Goal: Transaction & Acquisition: Book appointment/travel/reservation

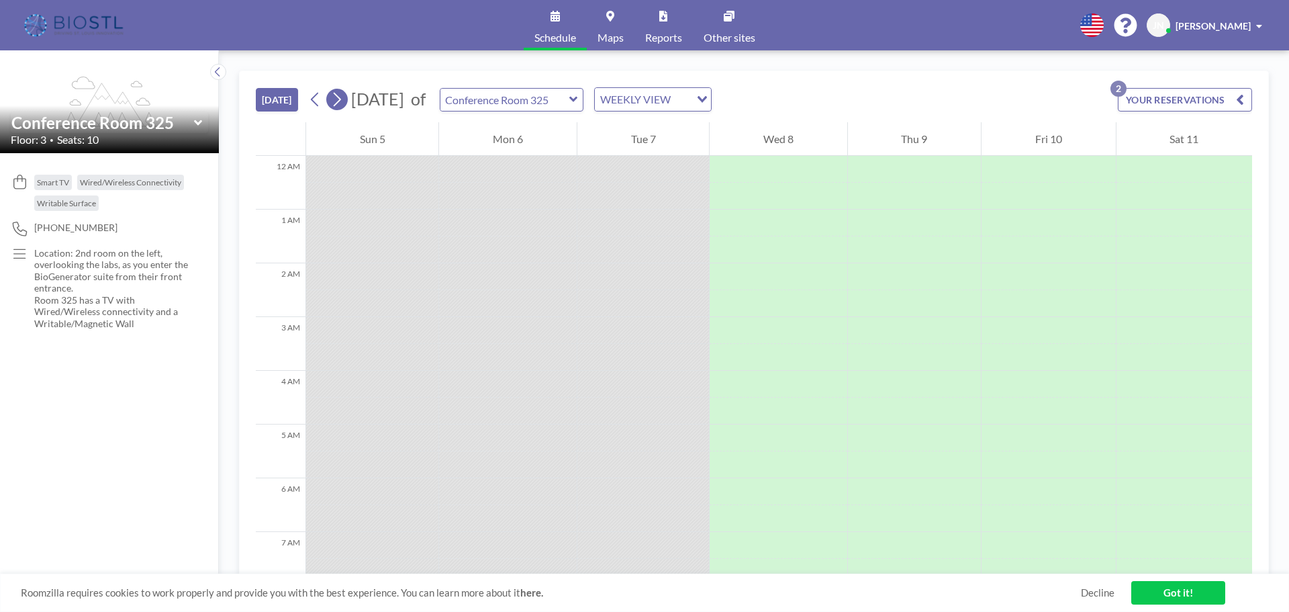
click at [343, 103] on icon at bounding box center [336, 99] width 13 height 20
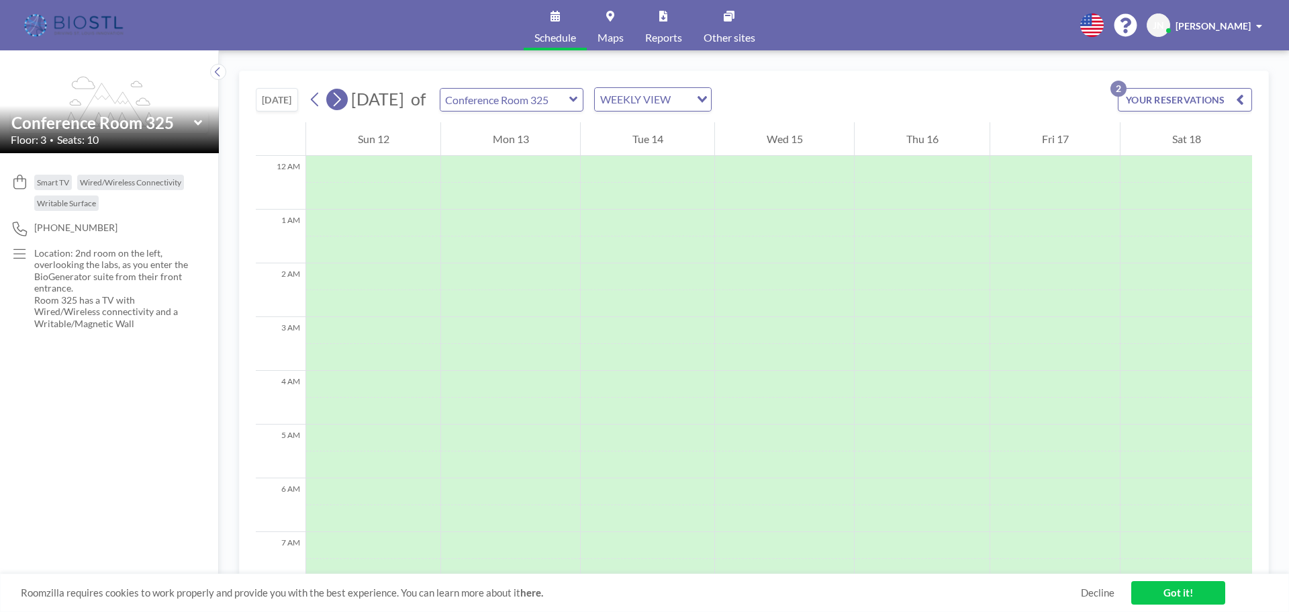
click at [343, 103] on icon at bounding box center [336, 99] width 13 height 20
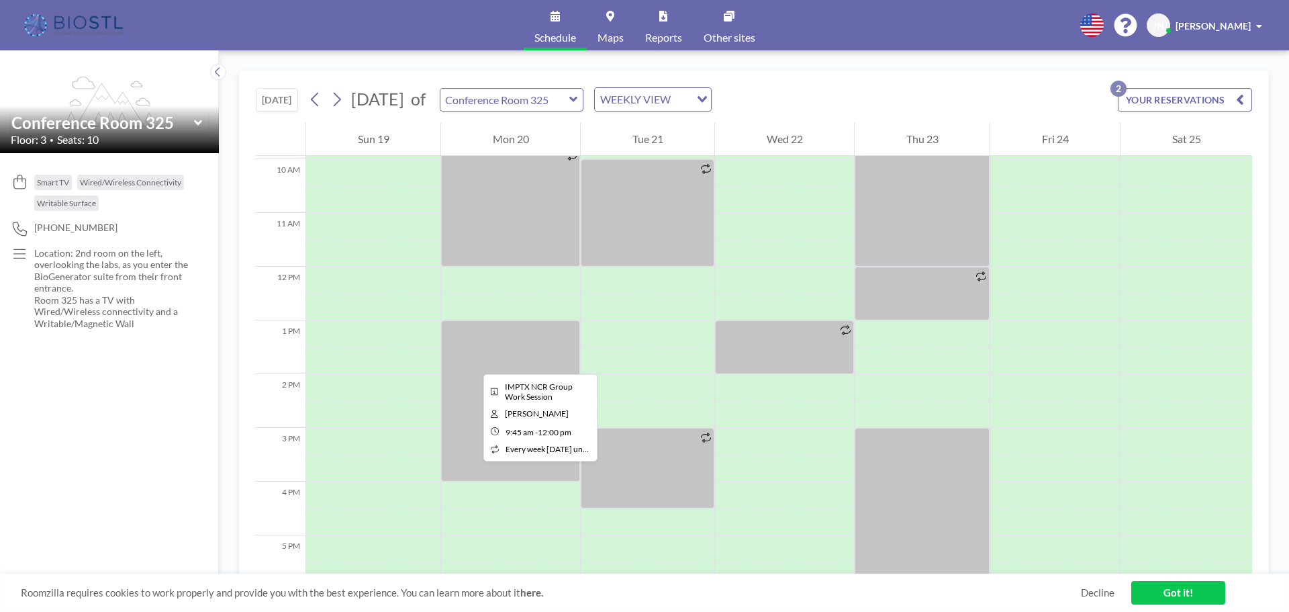
scroll to position [537, 0]
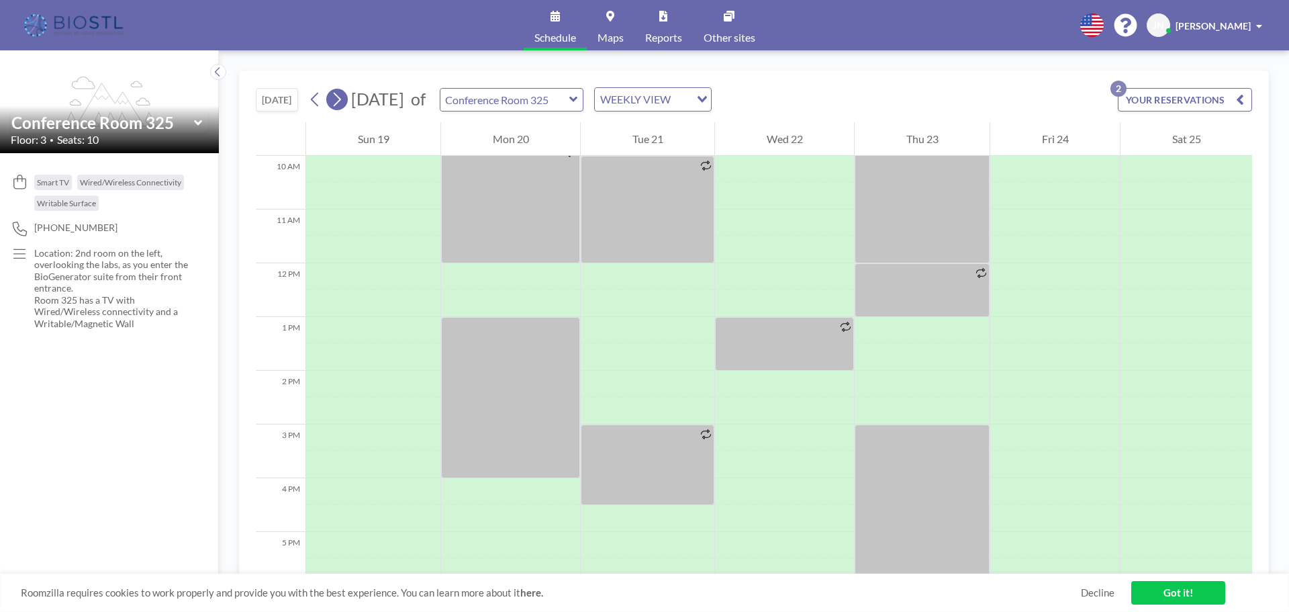
click at [346, 102] on button at bounding box center [336, 99] width 21 height 21
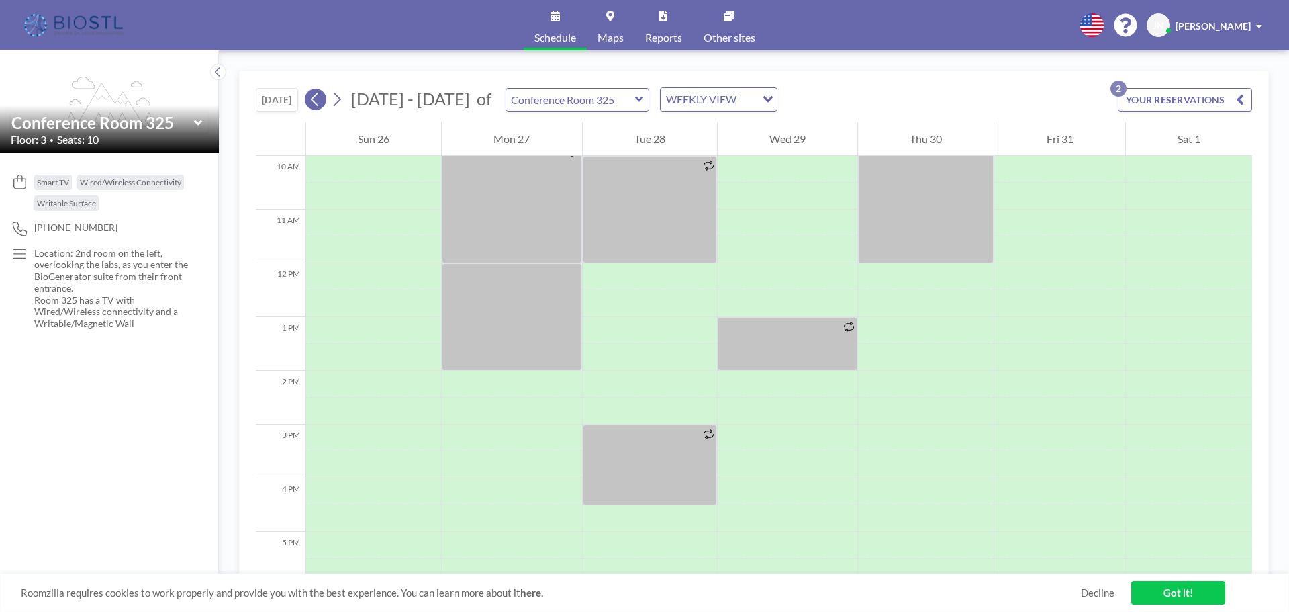
click at [313, 103] on icon at bounding box center [315, 99] width 13 height 20
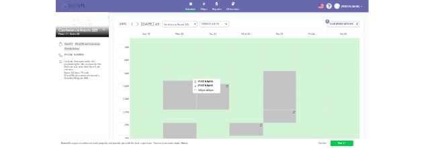
scroll to position [336, 0]
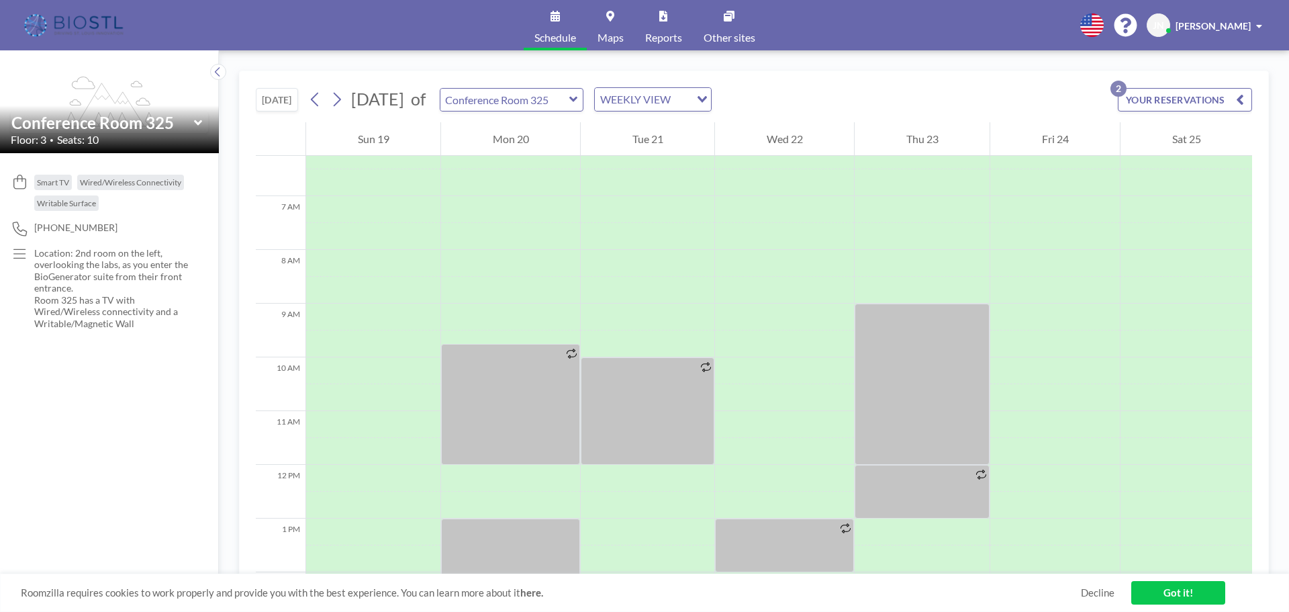
click at [578, 105] on icon at bounding box center [573, 99] width 9 height 13
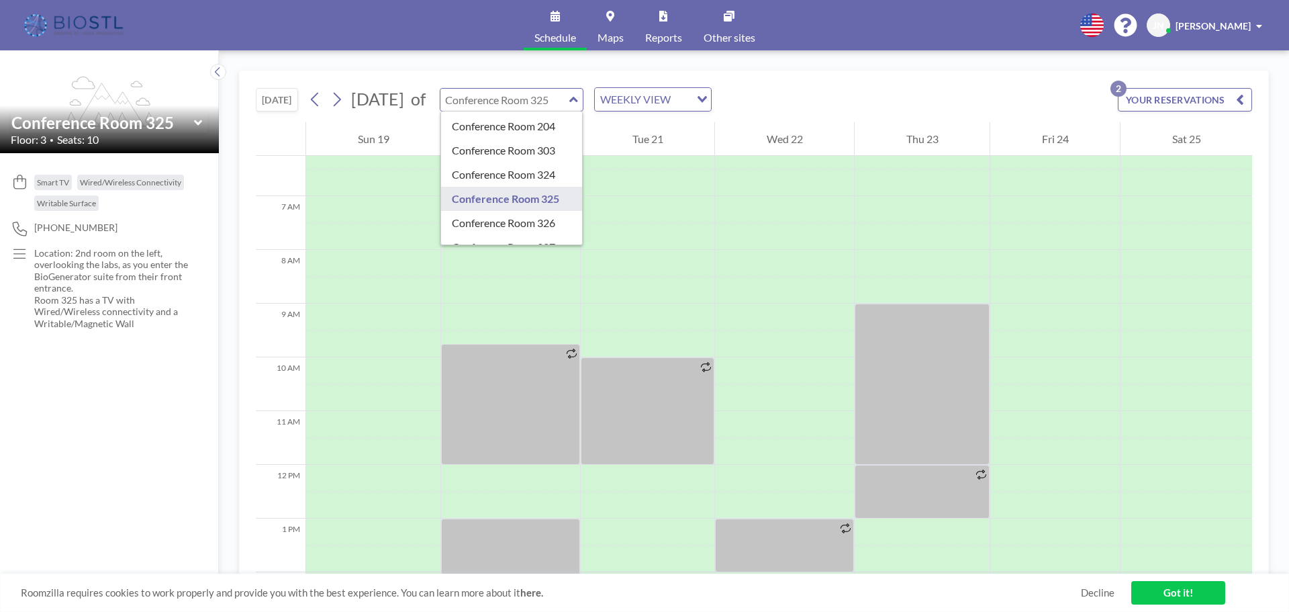
type input "Conference Room 326"
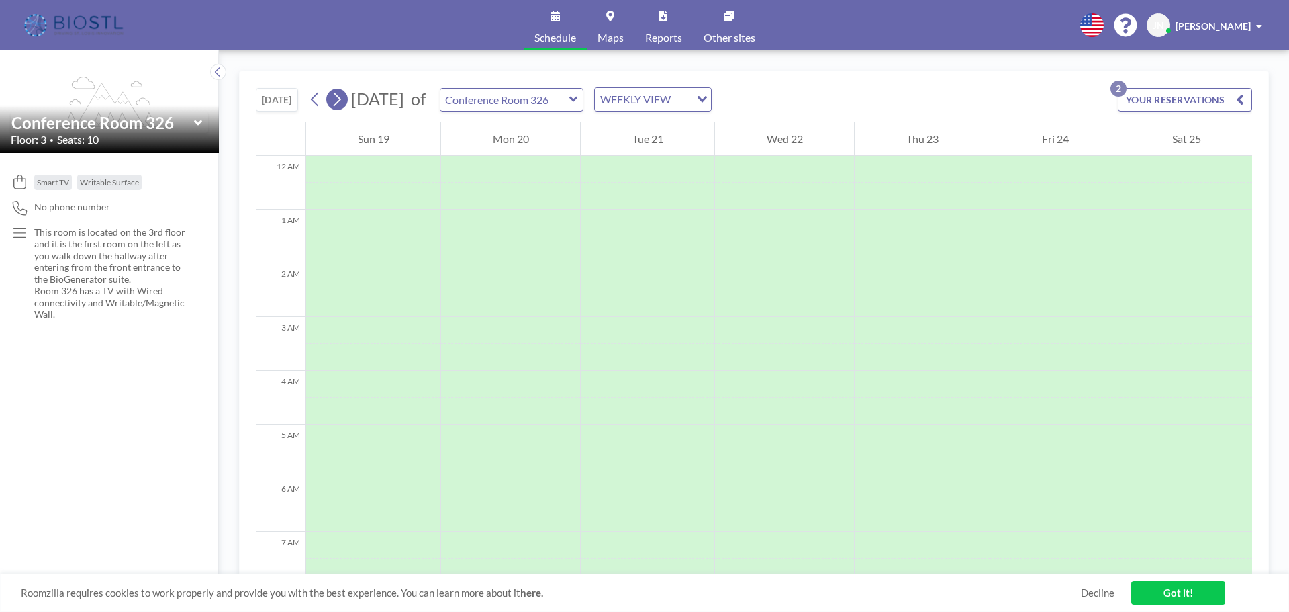
click at [339, 90] on icon at bounding box center [336, 99] width 13 height 20
click at [311, 97] on icon at bounding box center [315, 99] width 13 height 20
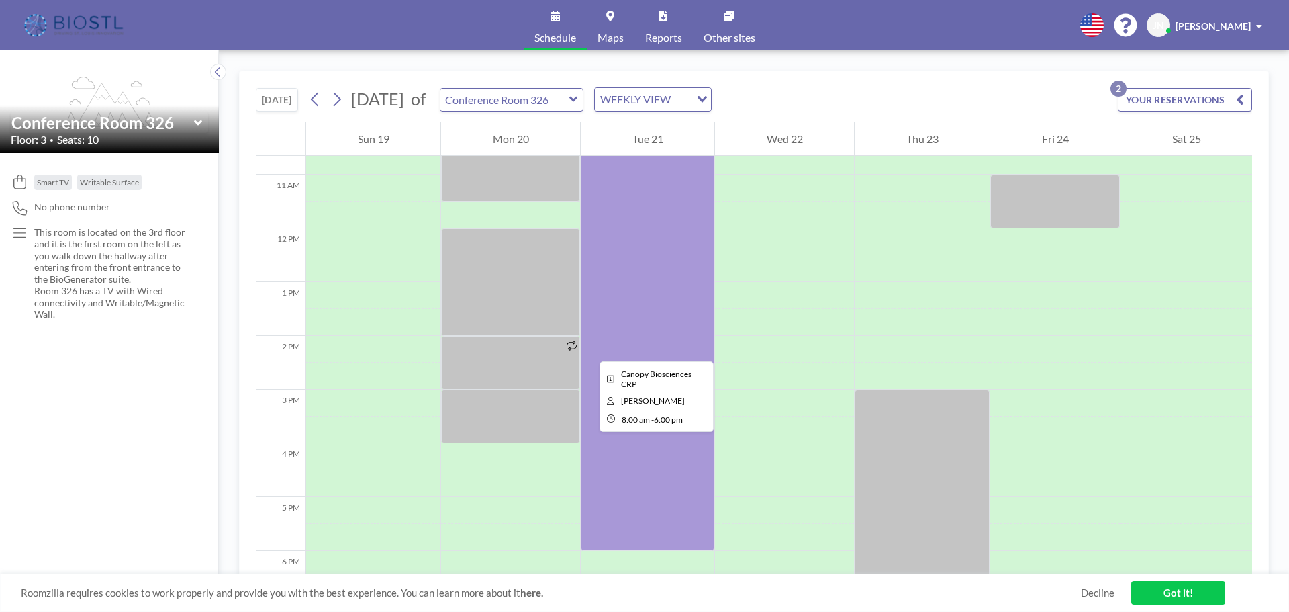
scroll to position [537, 0]
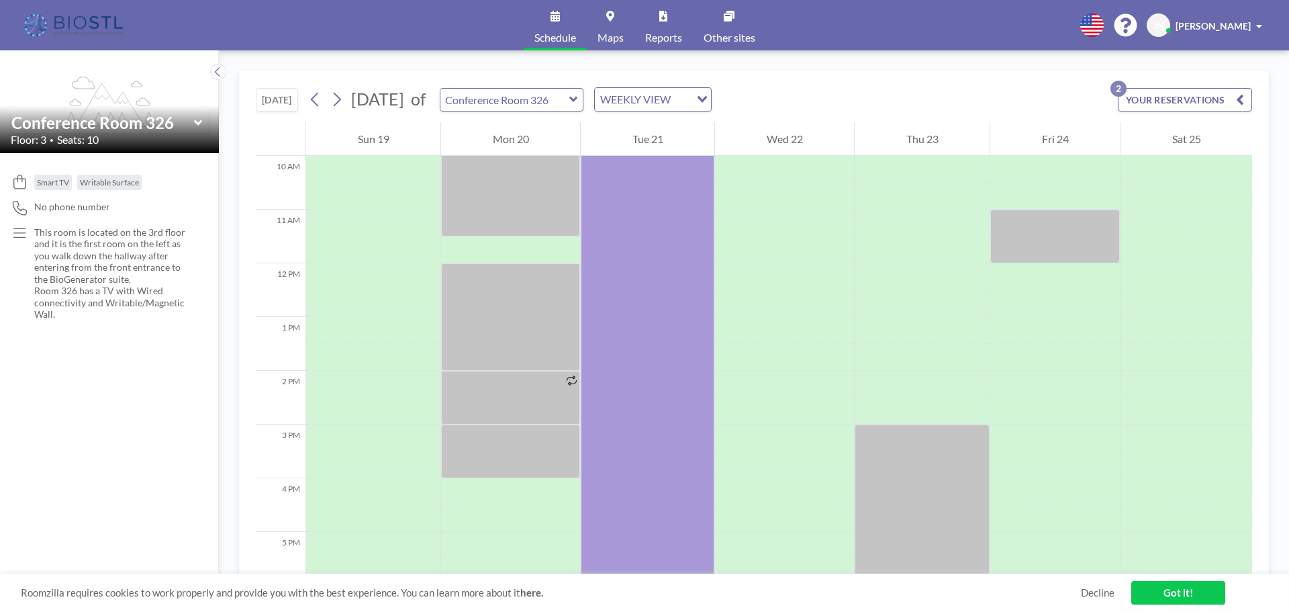
click at [578, 99] on icon at bounding box center [573, 99] width 9 height 13
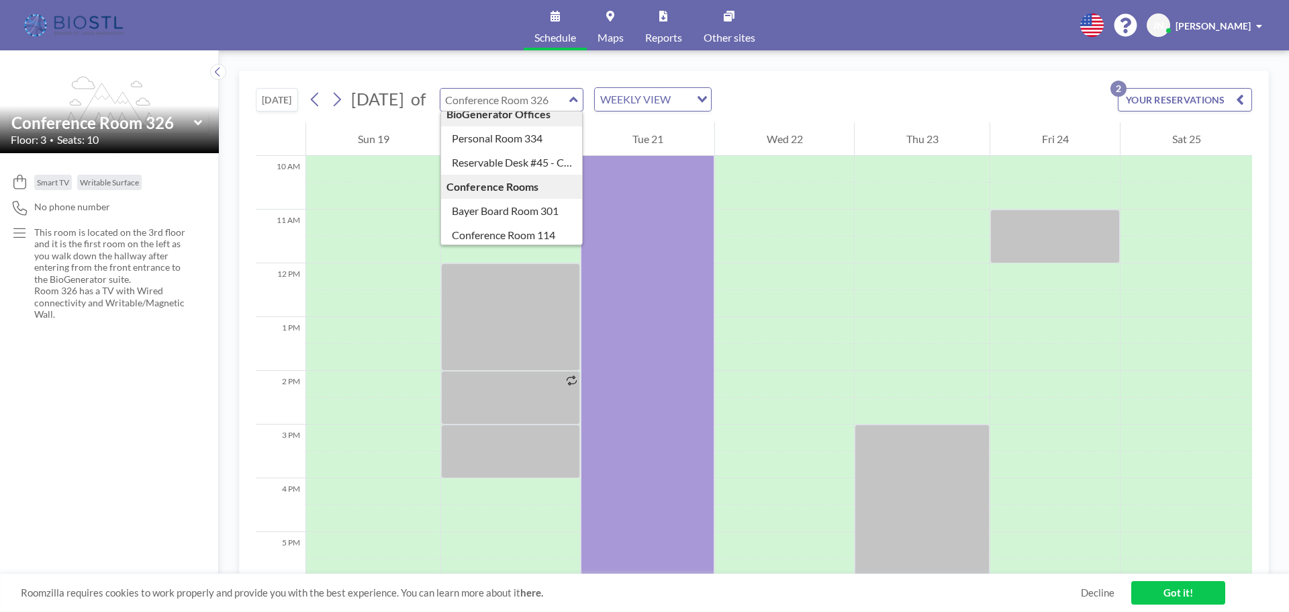
scroll to position [201, 0]
type input "Bayer Board Room 301"
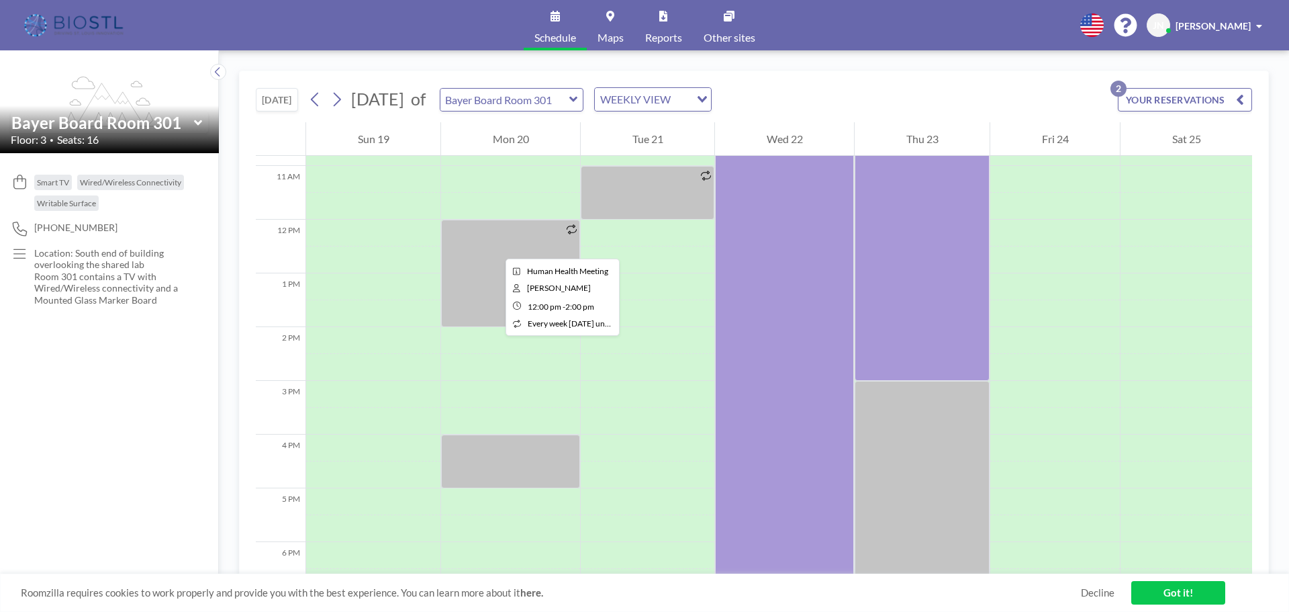
scroll to position [604, 0]
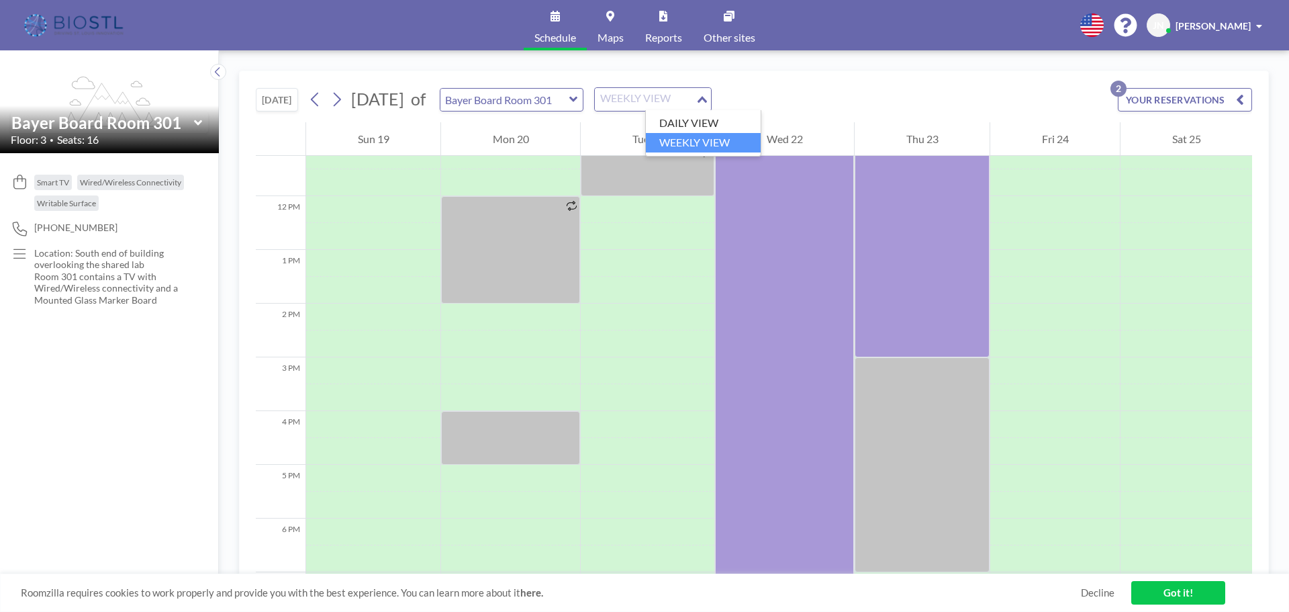
click at [711, 103] on div "Loading..." at bounding box center [702, 98] width 15 height 20
click at [711, 103] on div "Loading..." at bounding box center [700, 98] width 21 height 20
click at [707, 99] on icon "Search for option" at bounding box center [701, 99] width 9 height 7
click at [716, 119] on li "DAILY VIEW" at bounding box center [703, 122] width 115 height 19
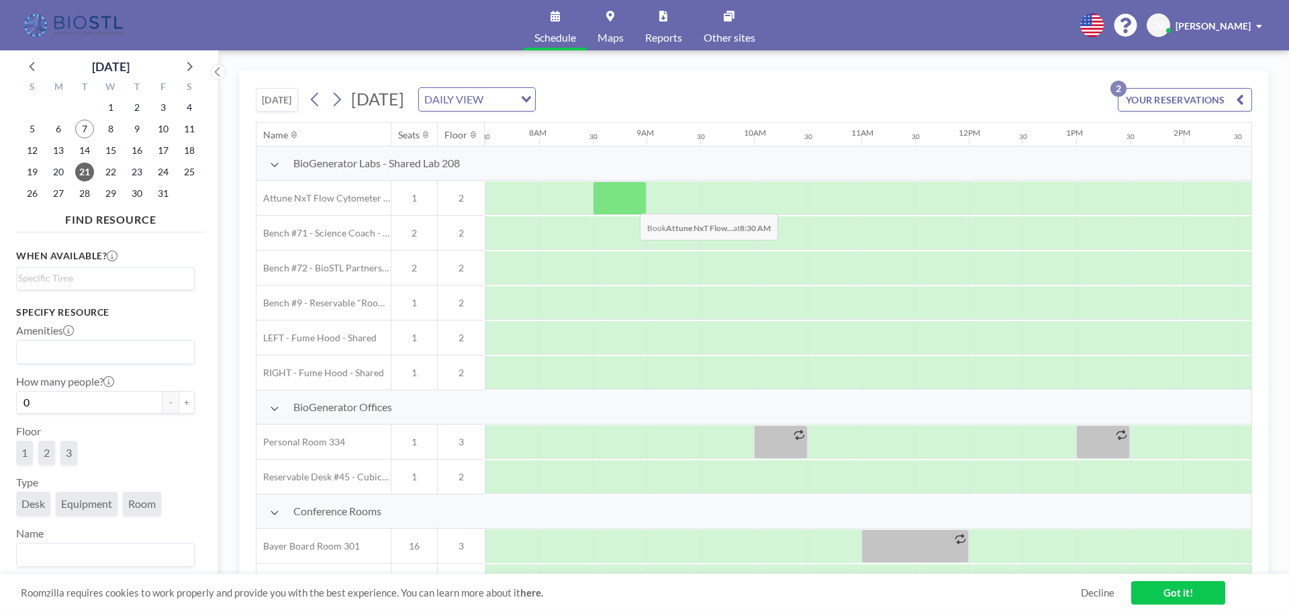
scroll to position [0, 806]
click at [404, 101] on span "[DATE]" at bounding box center [377, 99] width 53 height 20
click at [309, 97] on button at bounding box center [315, 99] width 21 height 21
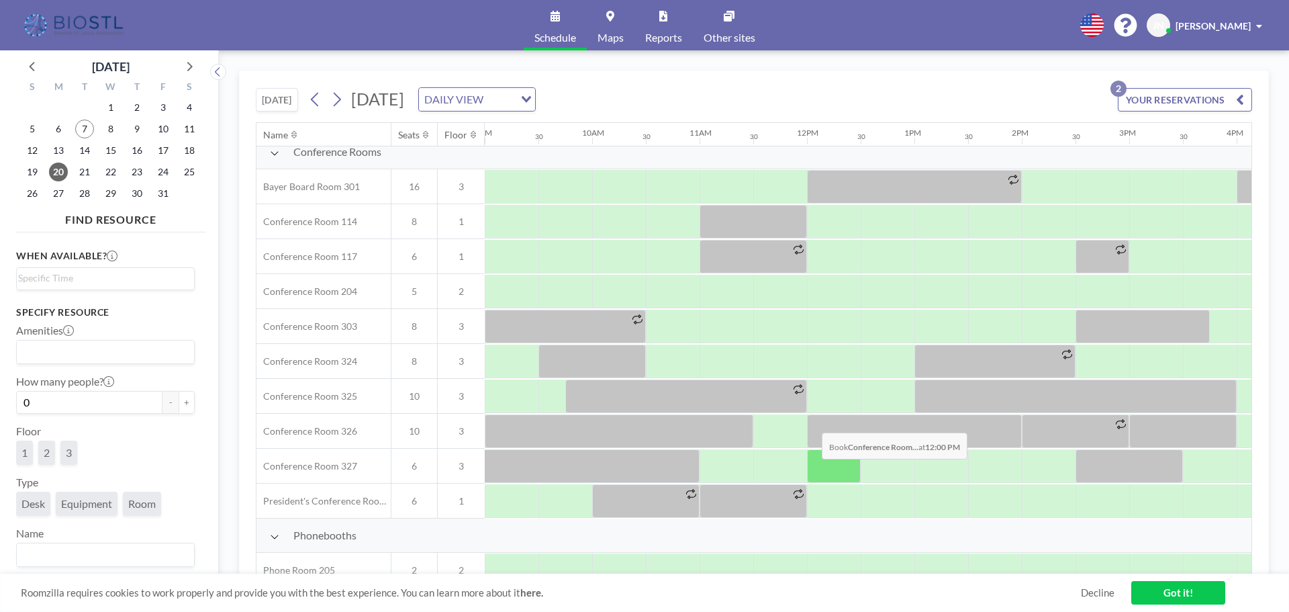
scroll to position [336, 967]
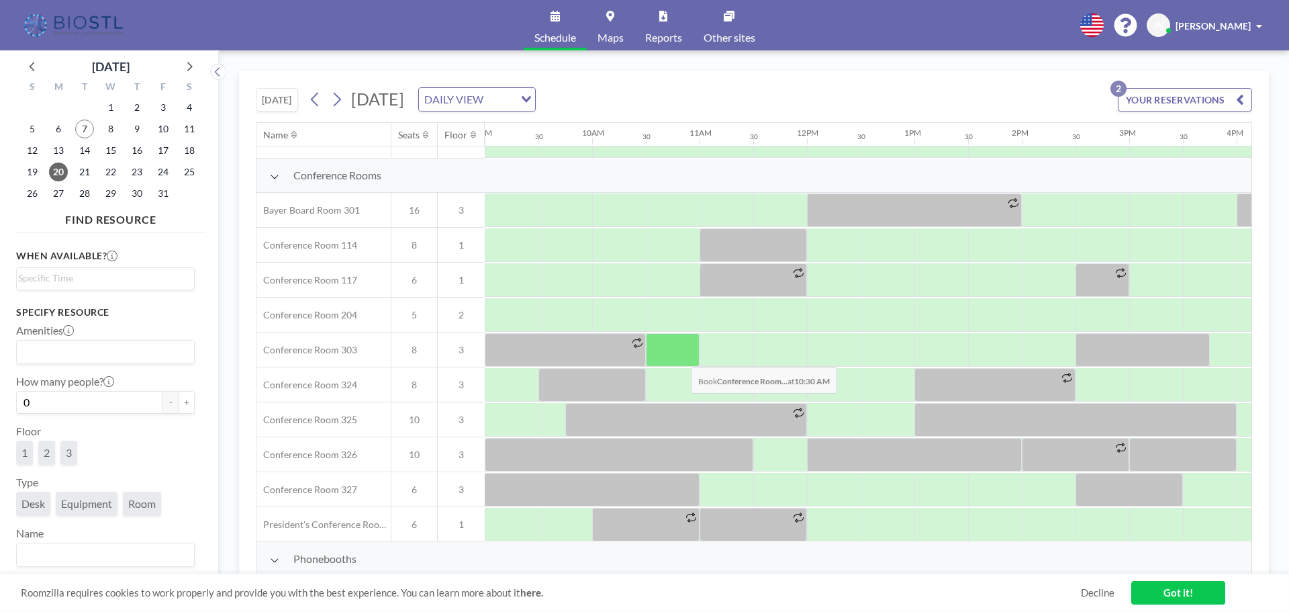
click at [680, 356] on div at bounding box center [673, 350] width 54 height 34
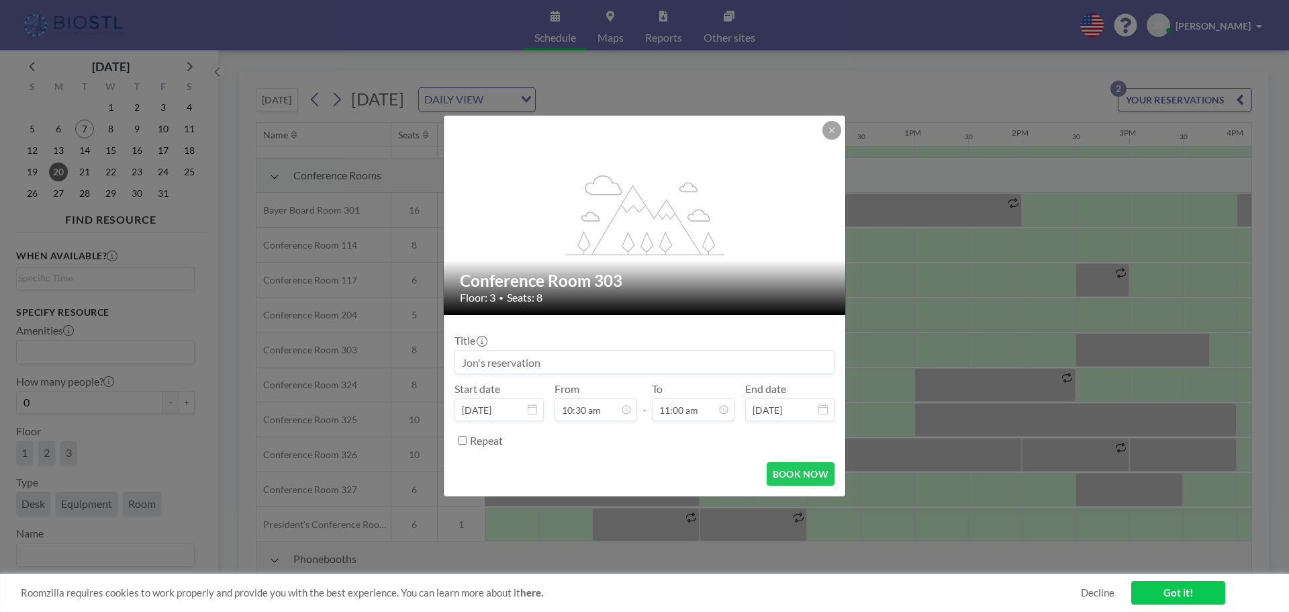
drag, startPoint x: 588, startPoint y: 361, endPoint x: 473, endPoint y: 354, distance: 115.7
click at [473, 354] on input at bounding box center [644, 361] width 379 height 23
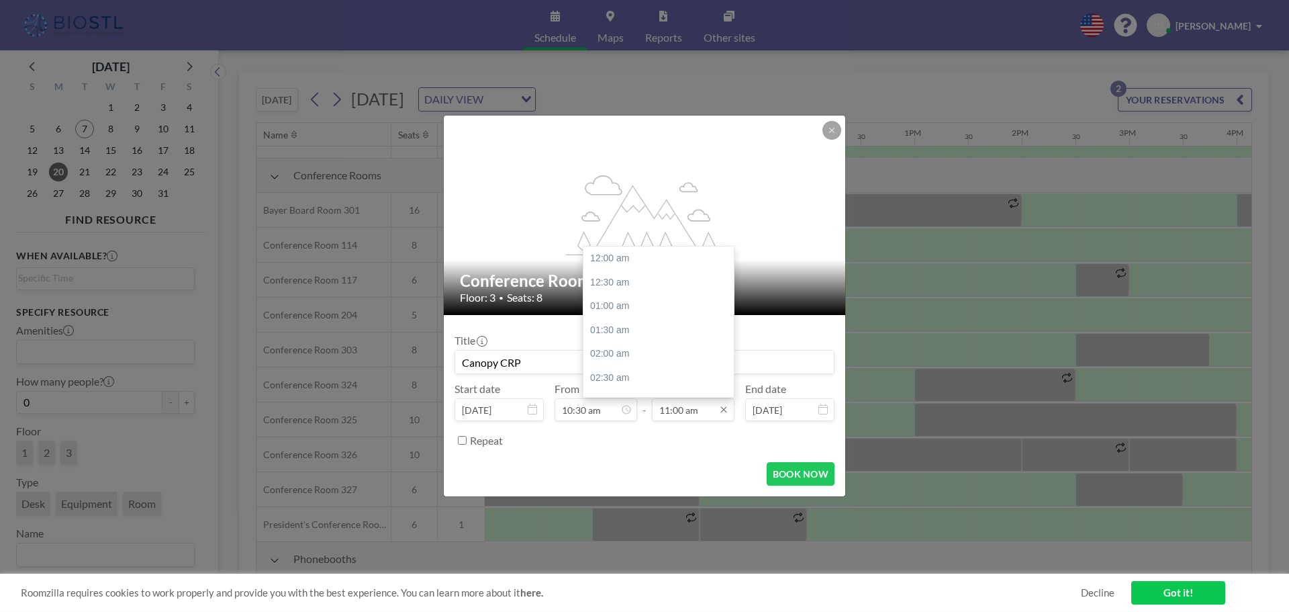
scroll to position [526, 0]
type input "Canopy CRP"
click at [730, 417] on input "11:00 am" at bounding box center [693, 409] width 83 height 23
click at [725, 412] on icon at bounding box center [723, 409] width 11 height 11
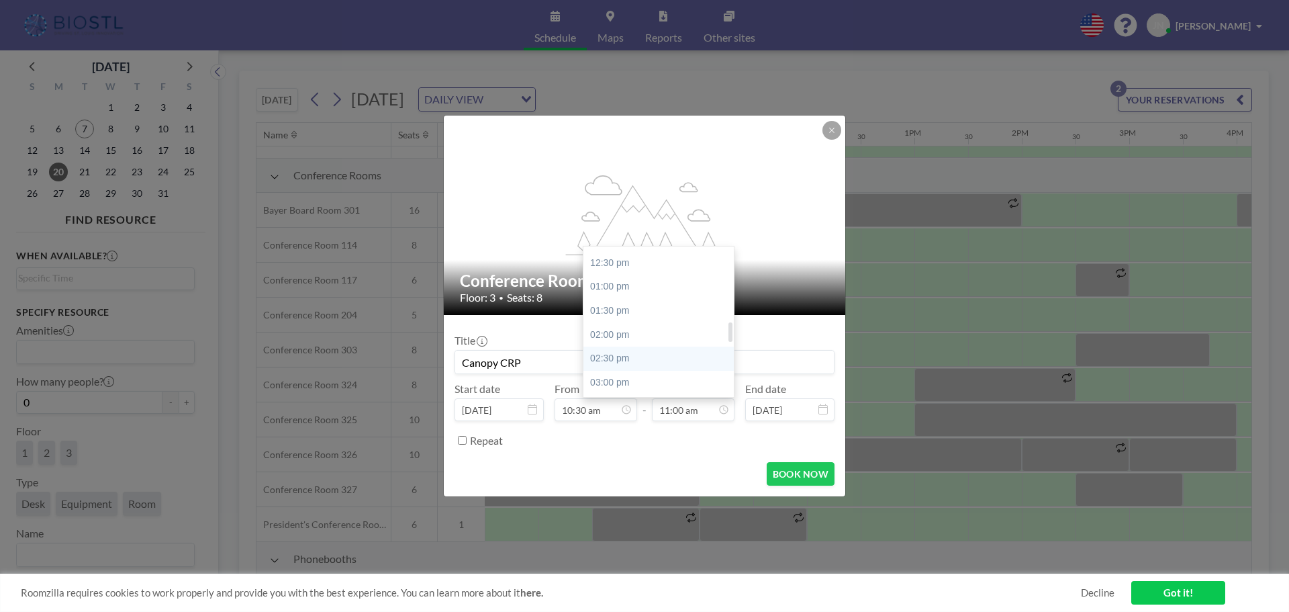
click at [628, 354] on div "02:30 pm" at bounding box center [661, 358] width 157 height 24
type input "02:30 pm"
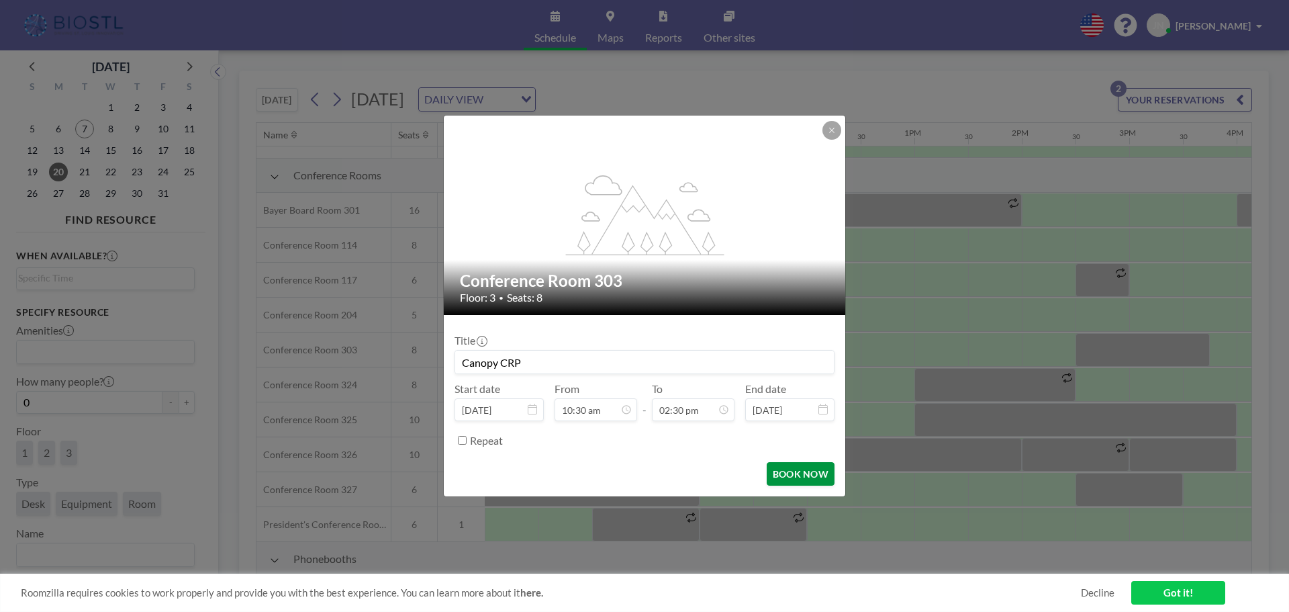
click at [814, 478] on button "BOOK NOW" at bounding box center [801, 473] width 68 height 23
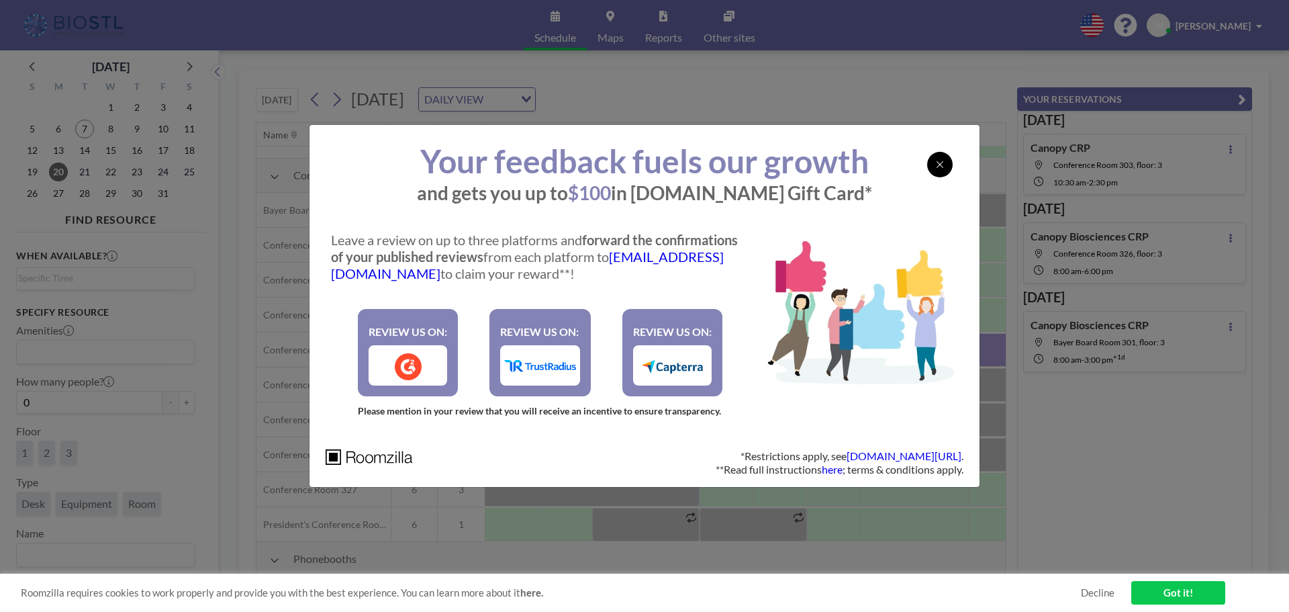
click at [938, 166] on icon at bounding box center [939, 164] width 7 height 7
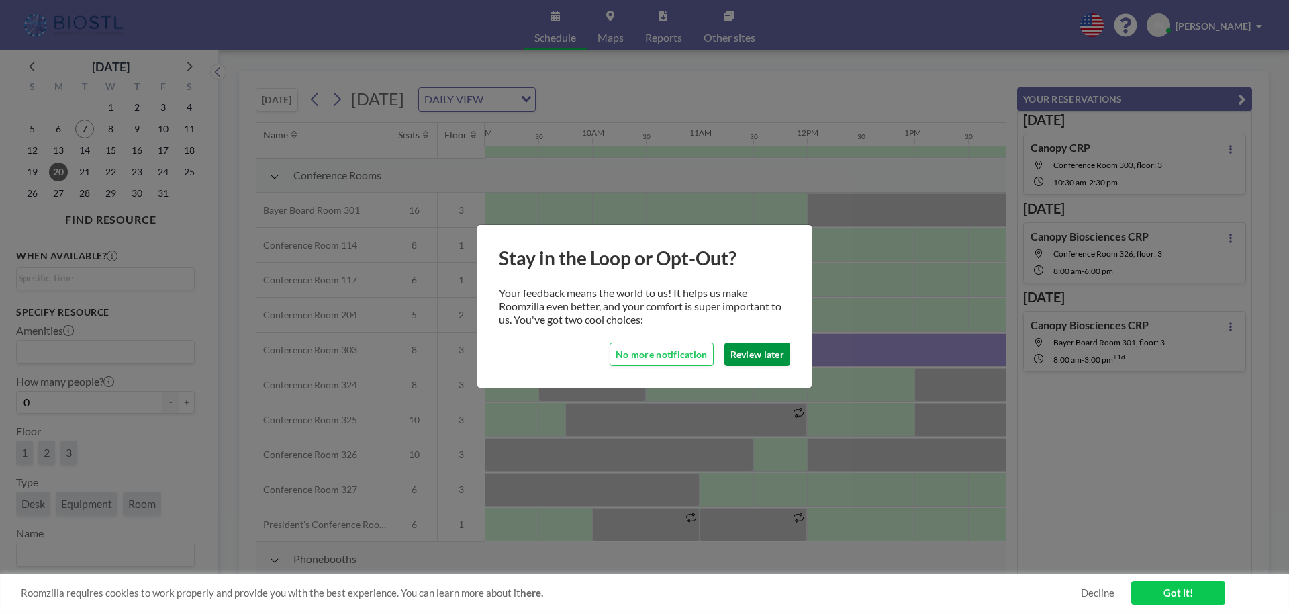
click at [775, 349] on button "Review later" at bounding box center [757, 353] width 66 height 23
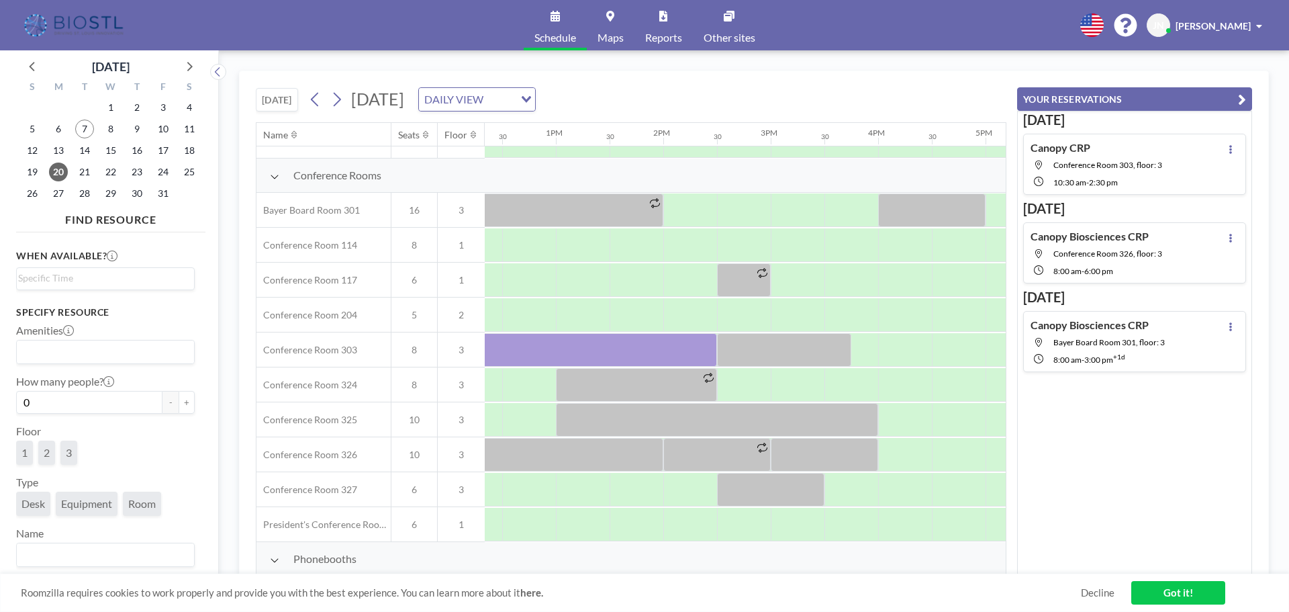
scroll to position [336, 1343]
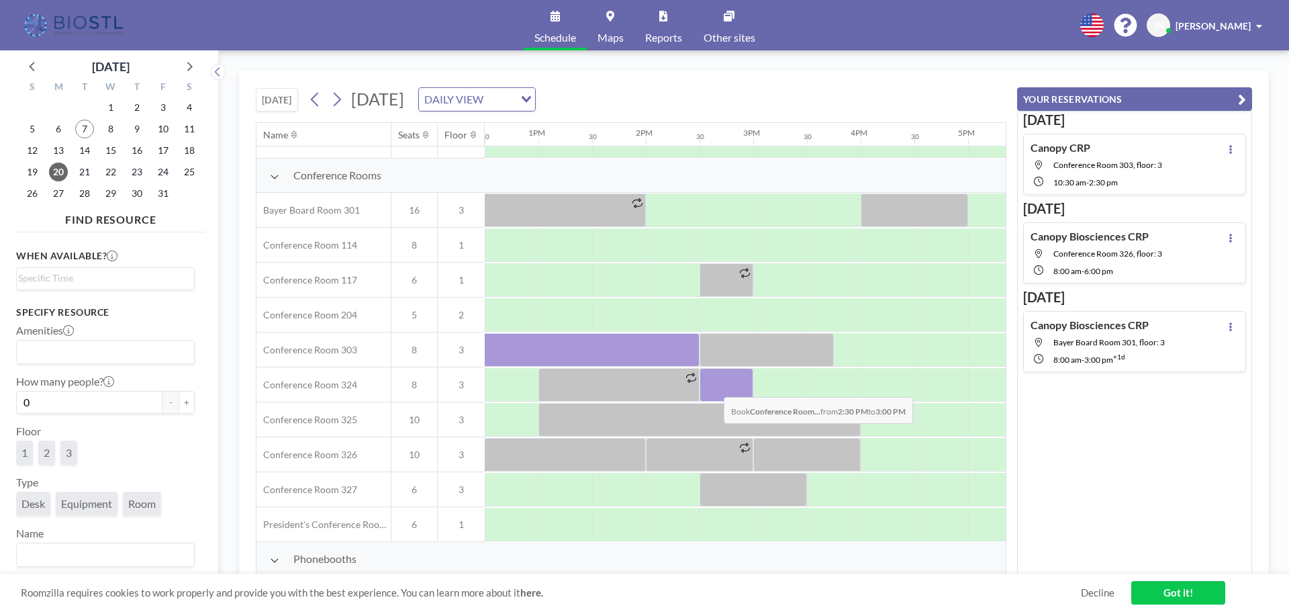
click at [713, 387] on div at bounding box center [726, 385] width 54 height 34
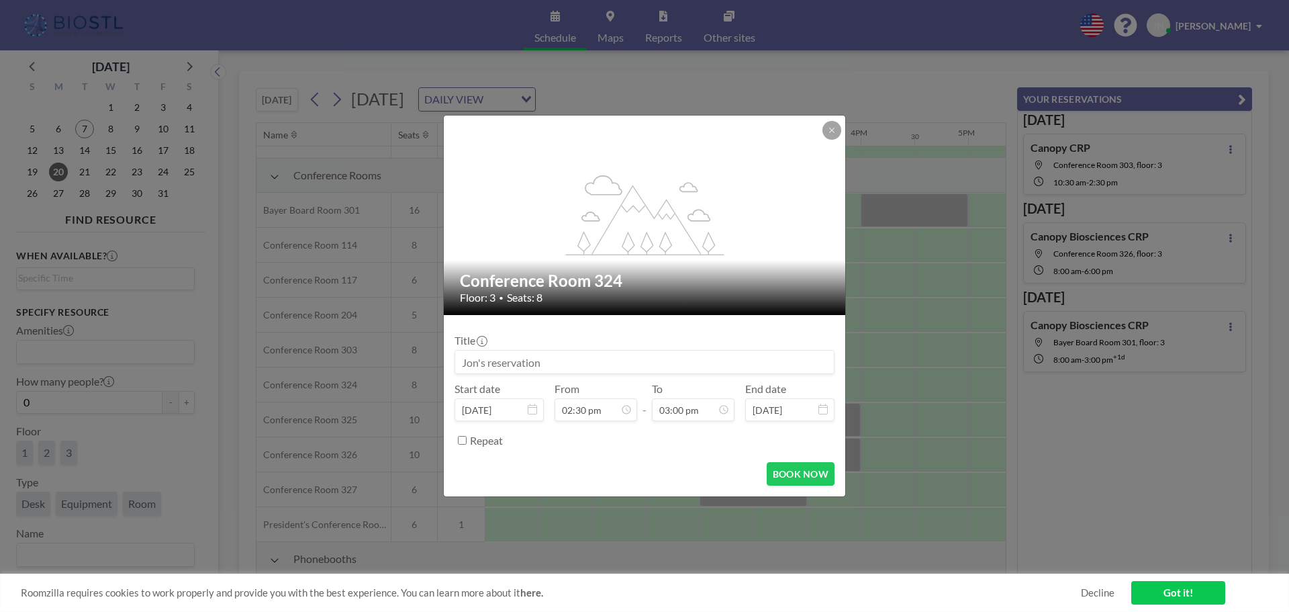
click at [548, 367] on input at bounding box center [644, 361] width 379 height 23
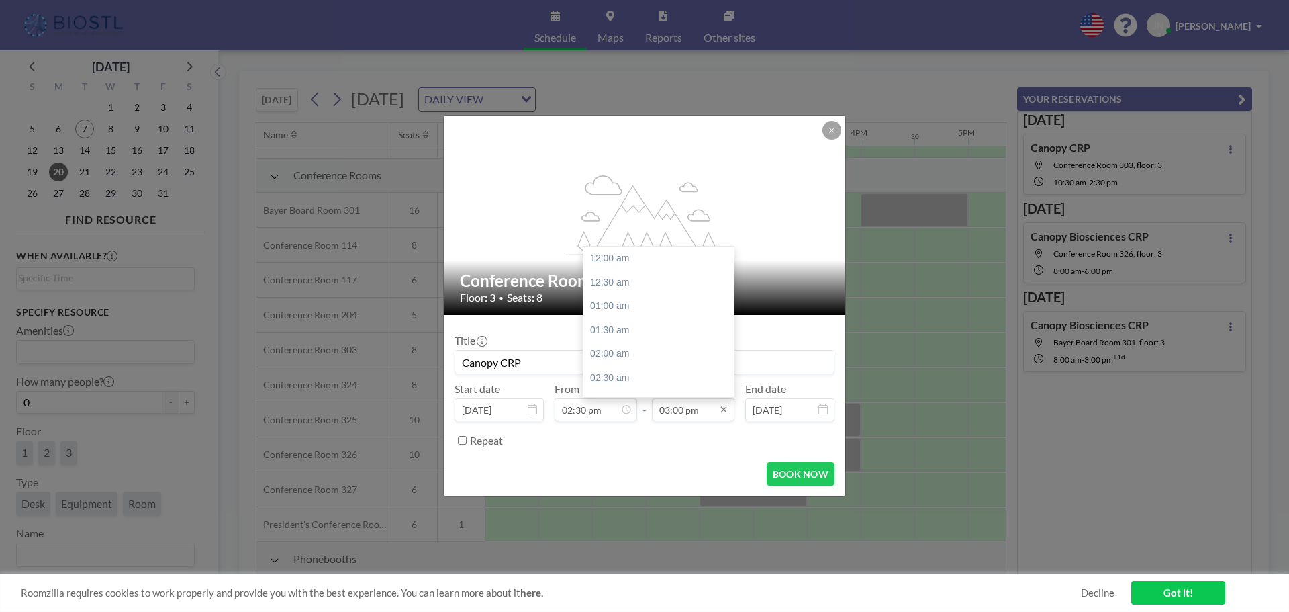
scroll to position [717, 0]
type input "Canopy CRP"
click at [686, 414] on input "03:00 pm" at bounding box center [693, 409] width 83 height 23
click at [631, 375] on div "05:30 pm" at bounding box center [661, 378] width 157 height 24
type input "05:30 pm"
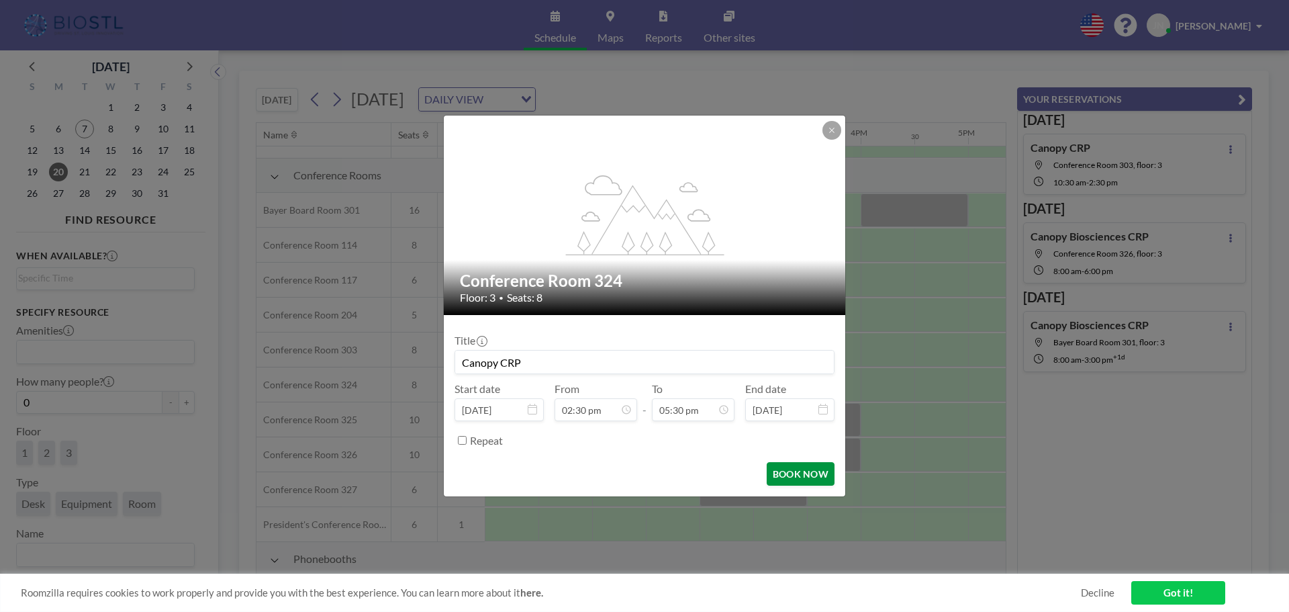
click at [789, 475] on button "BOOK NOW" at bounding box center [801, 473] width 68 height 23
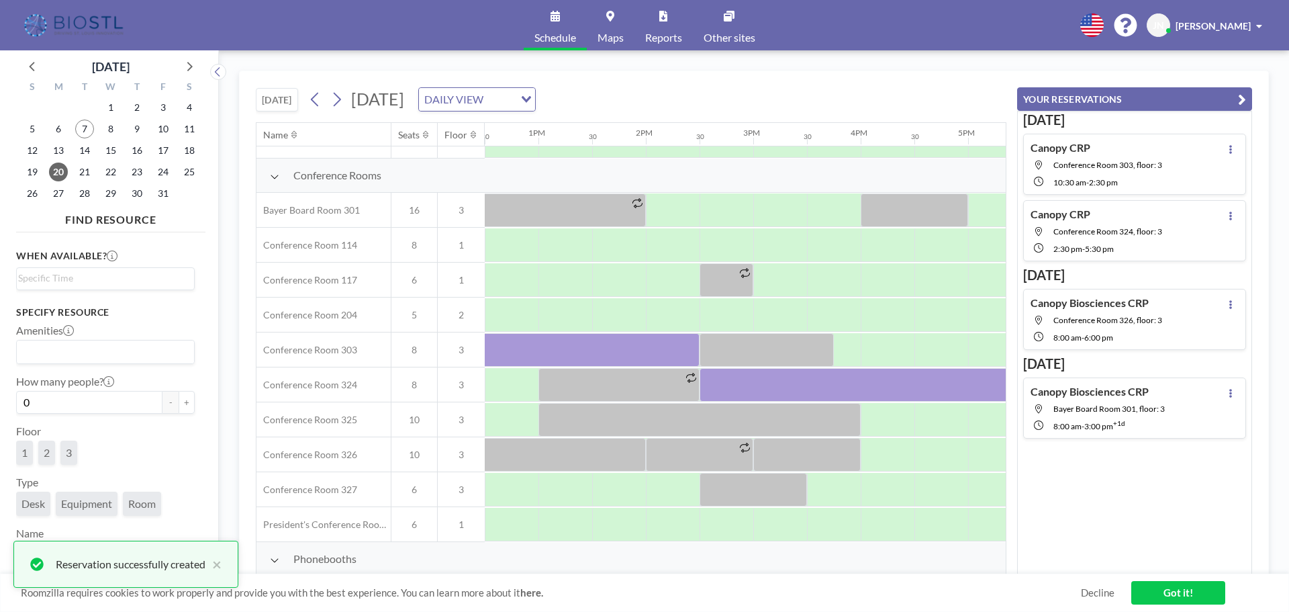
click at [1173, 594] on link "Got it!" at bounding box center [1178, 592] width 94 height 23
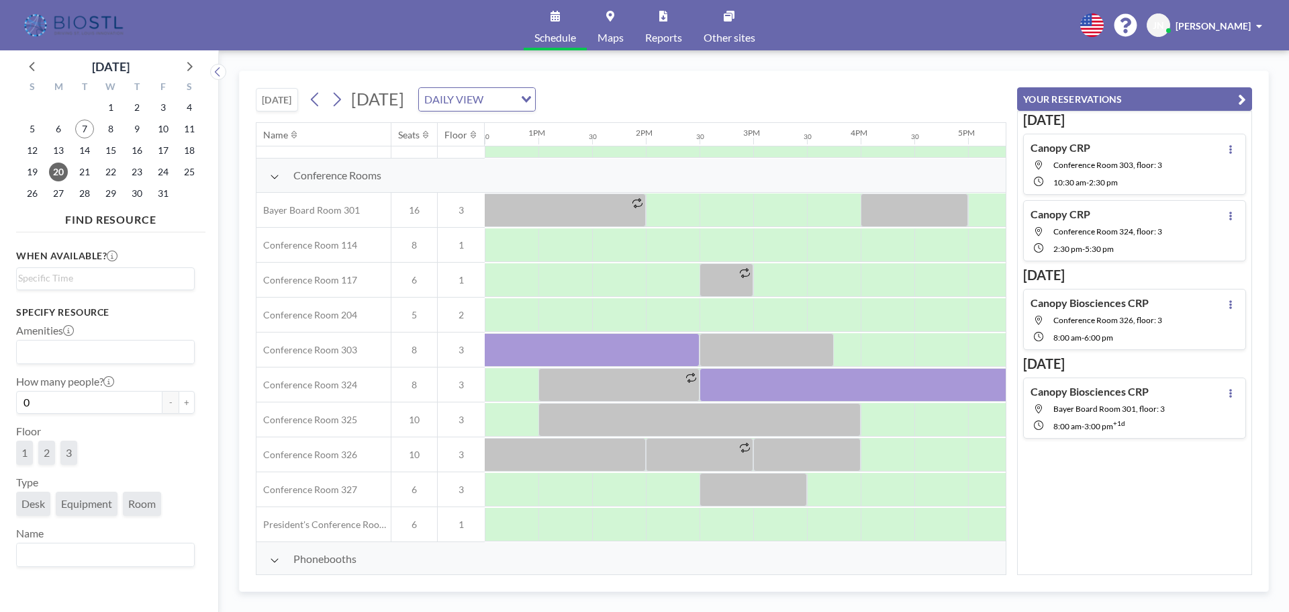
click at [1120, 410] on span "Bayer Board Room 301, floor: 3" at bounding box center [1108, 408] width 111 height 10
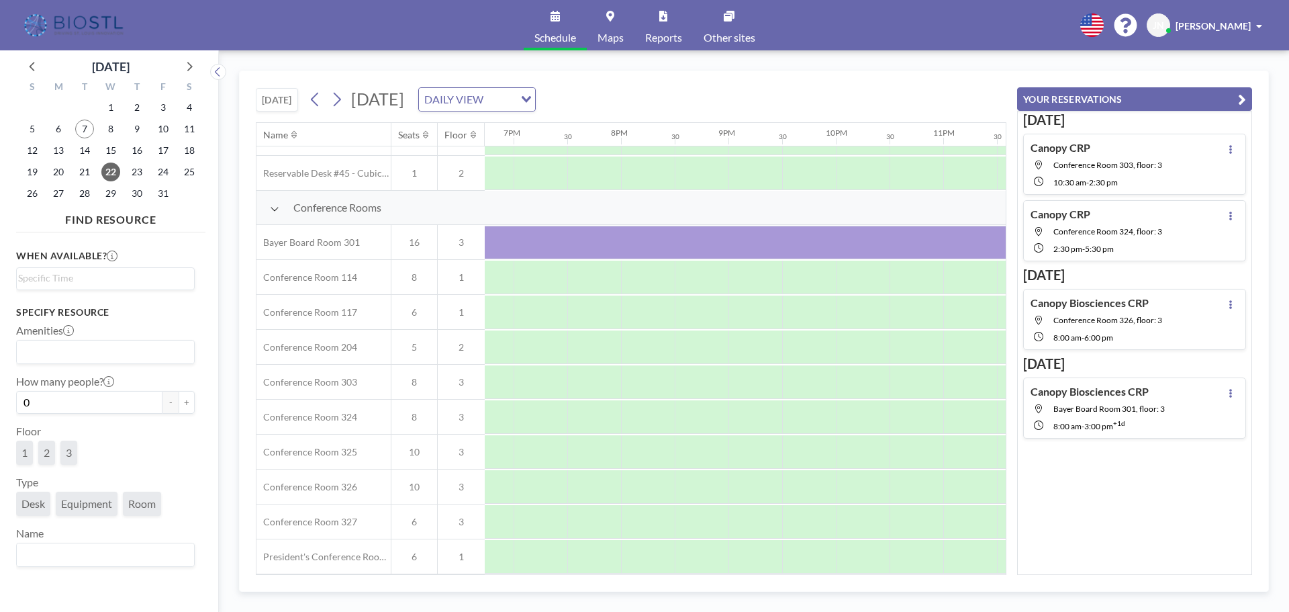
scroll to position [303, 2065]
